Goal: Information Seeking & Learning: Check status

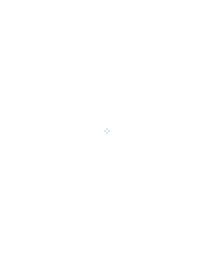
scroll to position [22, 6]
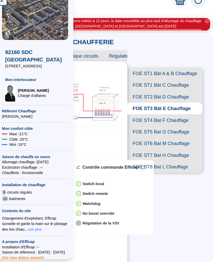
click at [164, 53] on div "FOE ST1 Bât A & B Chauffage FOE ST1 Bât C Chauffage FOE ST2 Bât D Chauffage FOE…" at bounding box center [168, 117] width 76 height 128
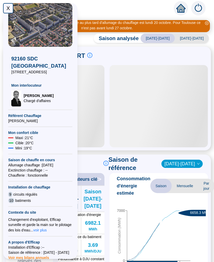
click at [97, 96] on div at bounding box center [81, 106] width 47 height 82
click at [9, 20] on img at bounding box center [40, 25] width 64 height 44
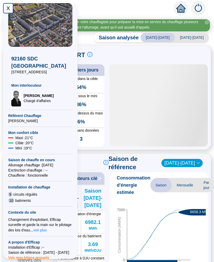
click at [7, 11] on div "X" at bounding box center [8, 8] width 10 height 10
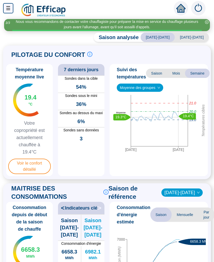
click at [30, 164] on span "Voir le confort détaillé" at bounding box center [29, 165] width 43 height 15
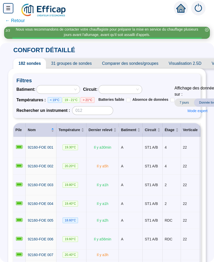
click at [85, 137] on td "19.30 °C" at bounding box center [72, 147] width 30 height 21
click at [12, 20] on span "← Retour" at bounding box center [15, 20] width 20 height 7
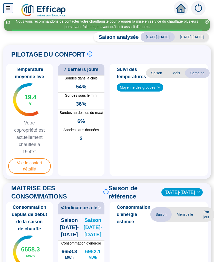
click at [17, 22] on div "Nous vous recommandons de contacter votre chauffagiste pour préparer la mise en…" at bounding box center [107, 24] width 190 height 11
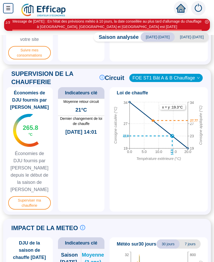
scroll to position [272, 0]
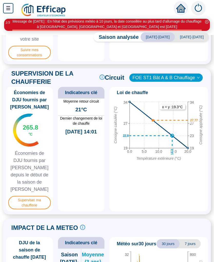
click at [21, 203] on span "Superviser ma chaufferie" at bounding box center [29, 202] width 43 height 13
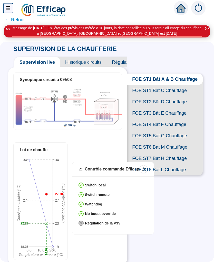
scroll to position [7, 0]
click at [99, 148] on div "Loi de chauffe 0.0 10.0 20.0 Température extérieure (°C) 19 23 27 34 Consigne c…" at bounding box center [67, 200] width 109 height 117
click at [99, 135] on div "Synoptique circuit à 09h08 23.5 °C [-] °C 20.2 °C - °C - °C 100.0 % 25.9 °C 27.…" at bounding box center [67, 166] width 119 height 198
click at [105, 144] on div "Loi de chauffe 0.0 10.0 20.0 Température extérieure (°C) 19 23 27 34 Consigne c…" at bounding box center [67, 200] width 109 height 117
click at [143, 130] on span "FOE ST5 Bat G Chauffage" at bounding box center [165, 135] width 76 height 11
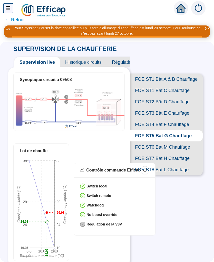
click at [160, 141] on span "FOE ST6 Bat M Chauffage" at bounding box center [166, 146] width 73 height 11
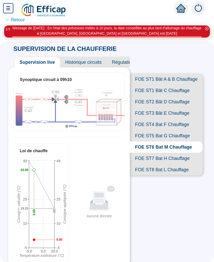
click at [151, 164] on span "FOE ST8 Bat L Chauffage" at bounding box center [166, 169] width 73 height 11
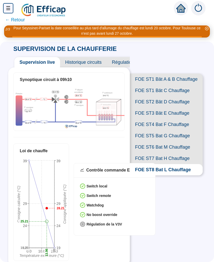
click at [161, 73] on span "FOE ST1 Bât A & B Chauffage" at bounding box center [166, 78] width 73 height 11
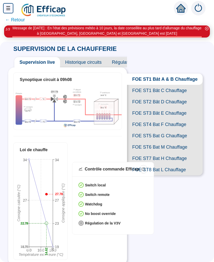
click at [145, 85] on span "FOE ST1 Bât C Chauffage" at bounding box center [165, 90] width 76 height 11
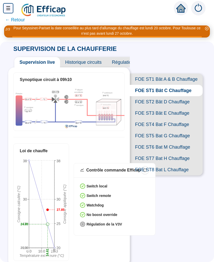
click at [151, 97] on span "FOE ST2 Bât D Chauffage" at bounding box center [166, 101] width 73 height 11
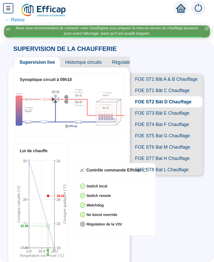
click at [144, 107] on span "FOE ST3 Bât E Chauffage" at bounding box center [166, 112] width 73 height 11
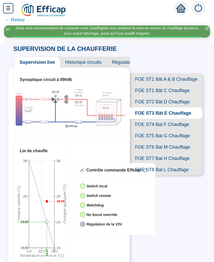
click at [147, 119] on span "FOE ST4 Bat F Chauffage" at bounding box center [166, 124] width 73 height 11
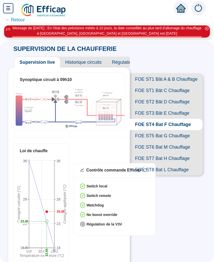
click at [142, 130] on span "FOE ST5 Bat G Chauffage" at bounding box center [166, 135] width 73 height 11
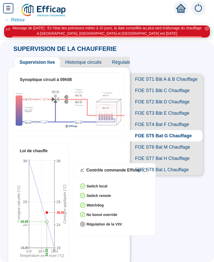
click at [142, 141] on span "FOE ST6 Bat M Chauffage" at bounding box center [166, 146] width 73 height 11
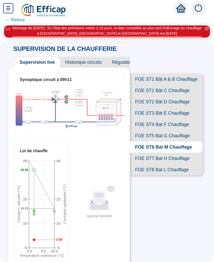
click at [143, 153] on span "FOE ST7 Bat H Chauffage" at bounding box center [166, 158] width 73 height 11
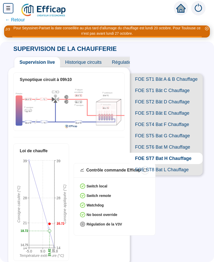
click at [85, 148] on div "Loi de chauffe -5.0 9.0 20.8 Température extérieure (°C) 14 21 28 39 Consigne c…" at bounding box center [68, 201] width 111 height 117
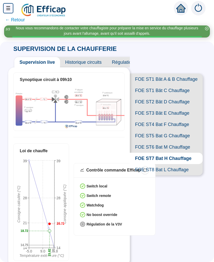
click at [151, 81] on span "FOE ST1 Bât A & B Chauffage" at bounding box center [166, 78] width 73 height 11
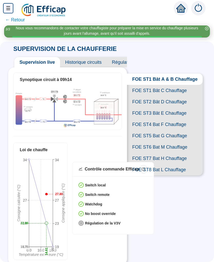
click at [173, 229] on div "SUPERVISION DE LA CHAUFFERIE Supervision live Historique circuits Régulation pr…" at bounding box center [107, 152] width 214 height 220
click at [161, 57] on div "FOE ST1 Bât A & B Chauffage FOE ST1 Bât C Chauffage FOE ST2 Bât D Chauffage FOE…" at bounding box center [166, 117] width 79 height 128
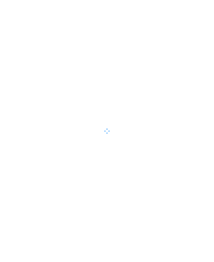
scroll to position [14, 0]
click at [14, 259] on div at bounding box center [107, 131] width 214 height 262
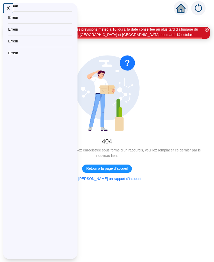
click at [12, 258] on div "← Retour Message de Lundi [DATE] : En l'état des prévisions météo à 10 jours, l…" at bounding box center [107, 137] width 214 height 247
